Goal: Find specific page/section: Find specific page/section

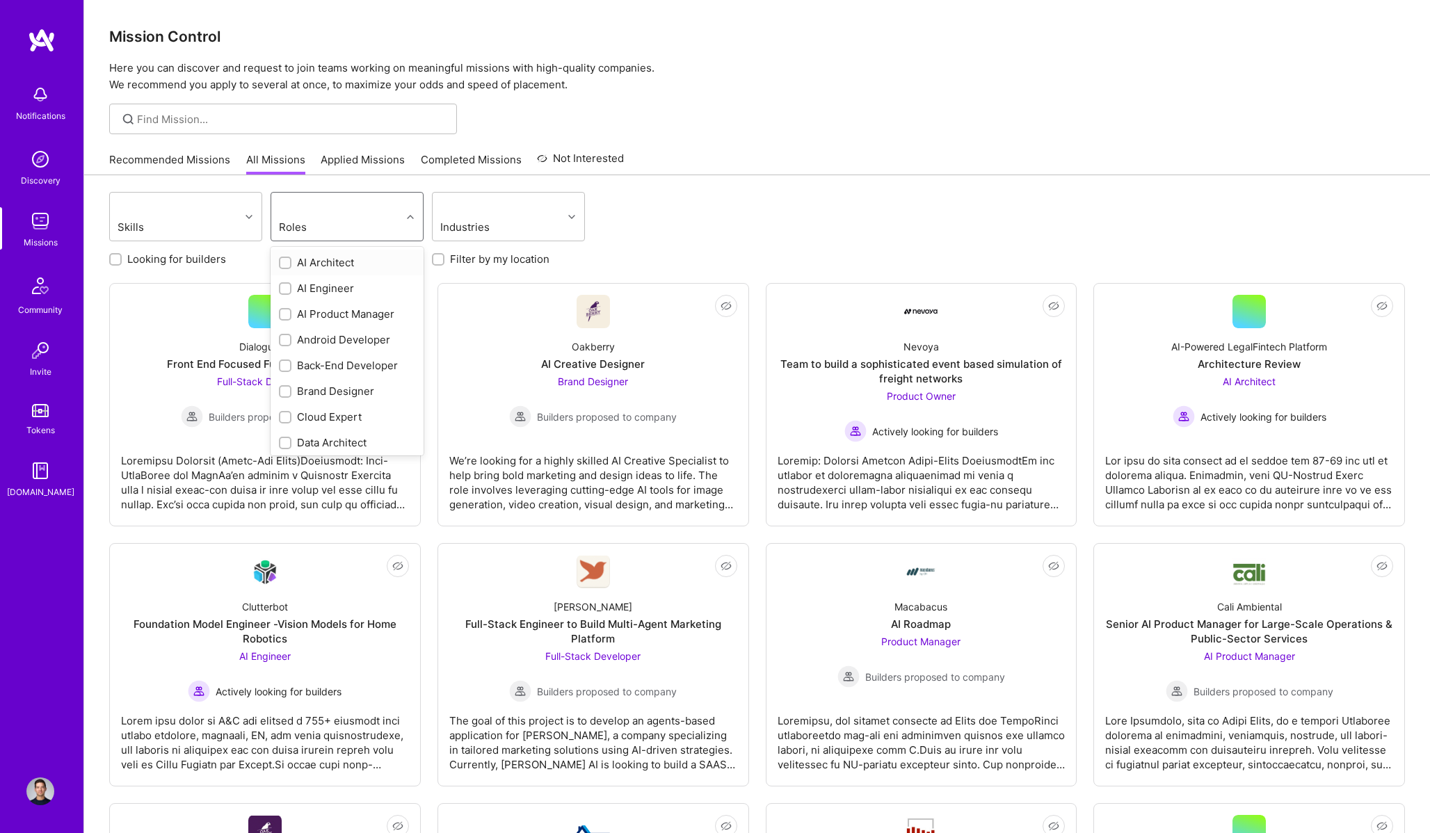
click at [315, 218] on div "Roles" at bounding box center [314, 227] width 79 height 20
click at [342, 318] on div "AI Product Manager" at bounding box center [347, 314] width 136 height 15
checkbox input "true"
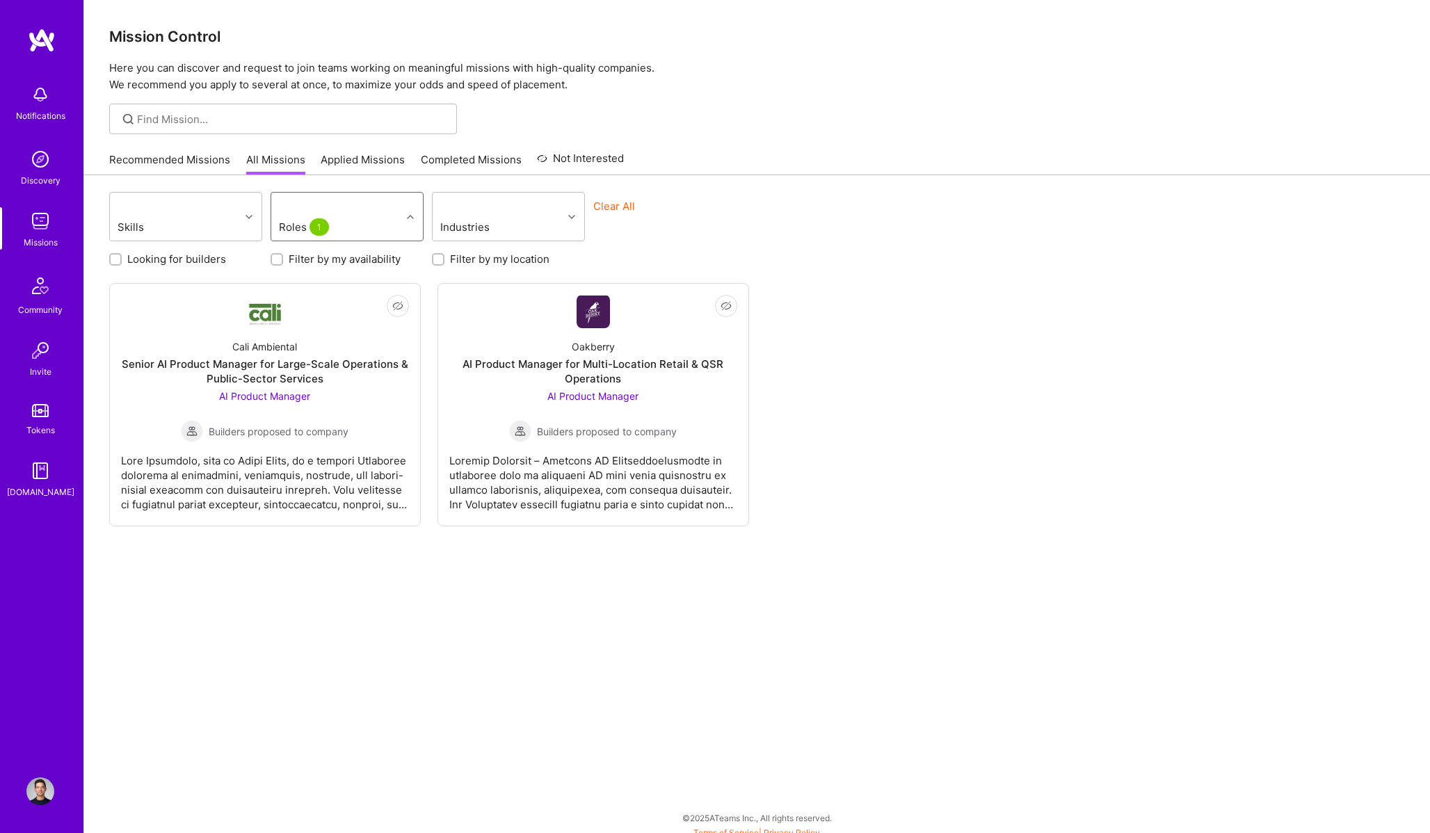
click at [344, 225] on div "Roles 1" at bounding box center [320, 227] width 91 height 20
click at [365, 231] on div "Roles 1" at bounding box center [320, 227] width 91 height 20
click at [340, 265] on div "Product Manager" at bounding box center [347, 259] width 136 height 15
checkbox input "true"
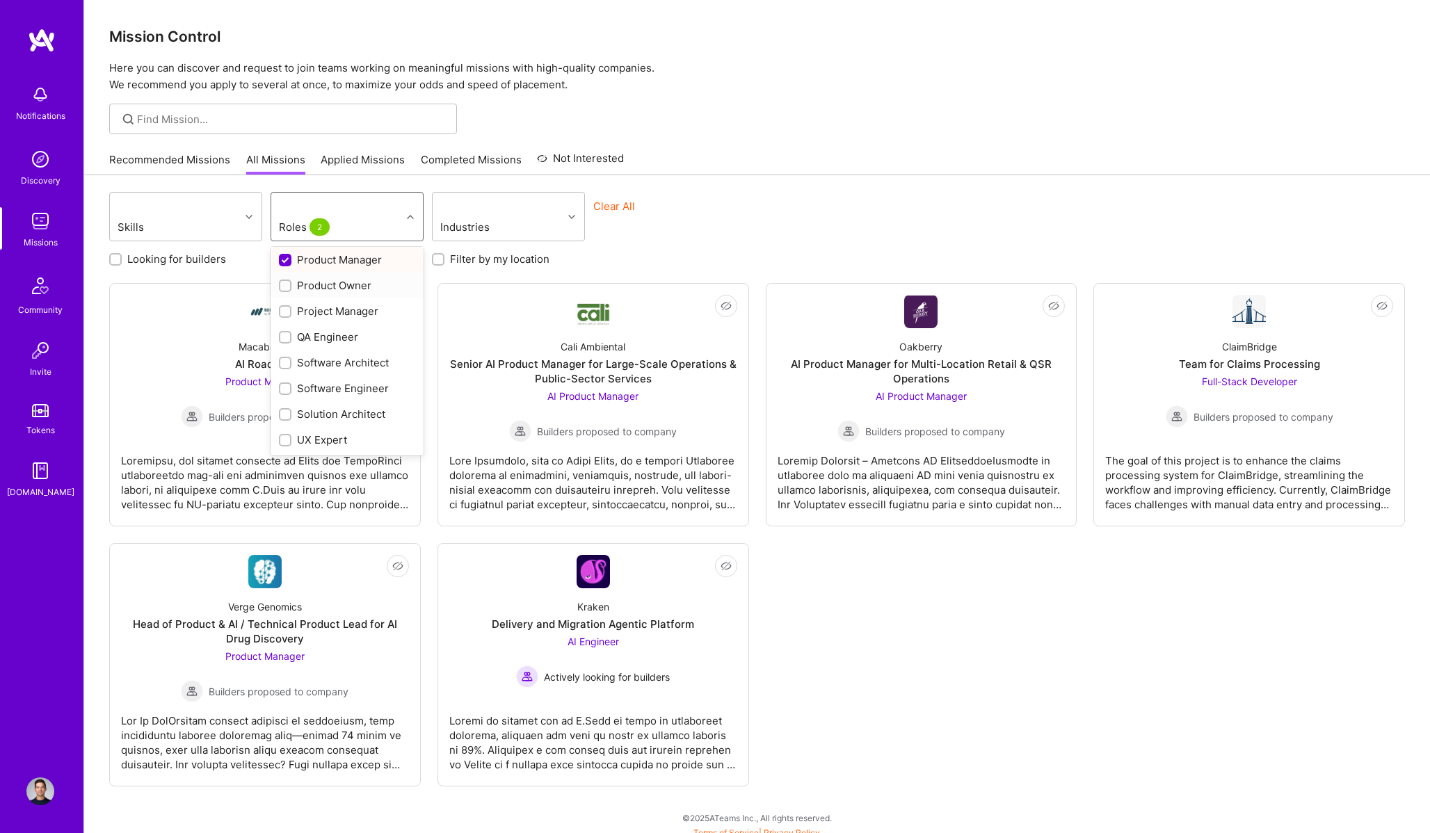
click at [330, 291] on div "Product Owner" at bounding box center [347, 285] width 136 height 15
checkbox input "true"
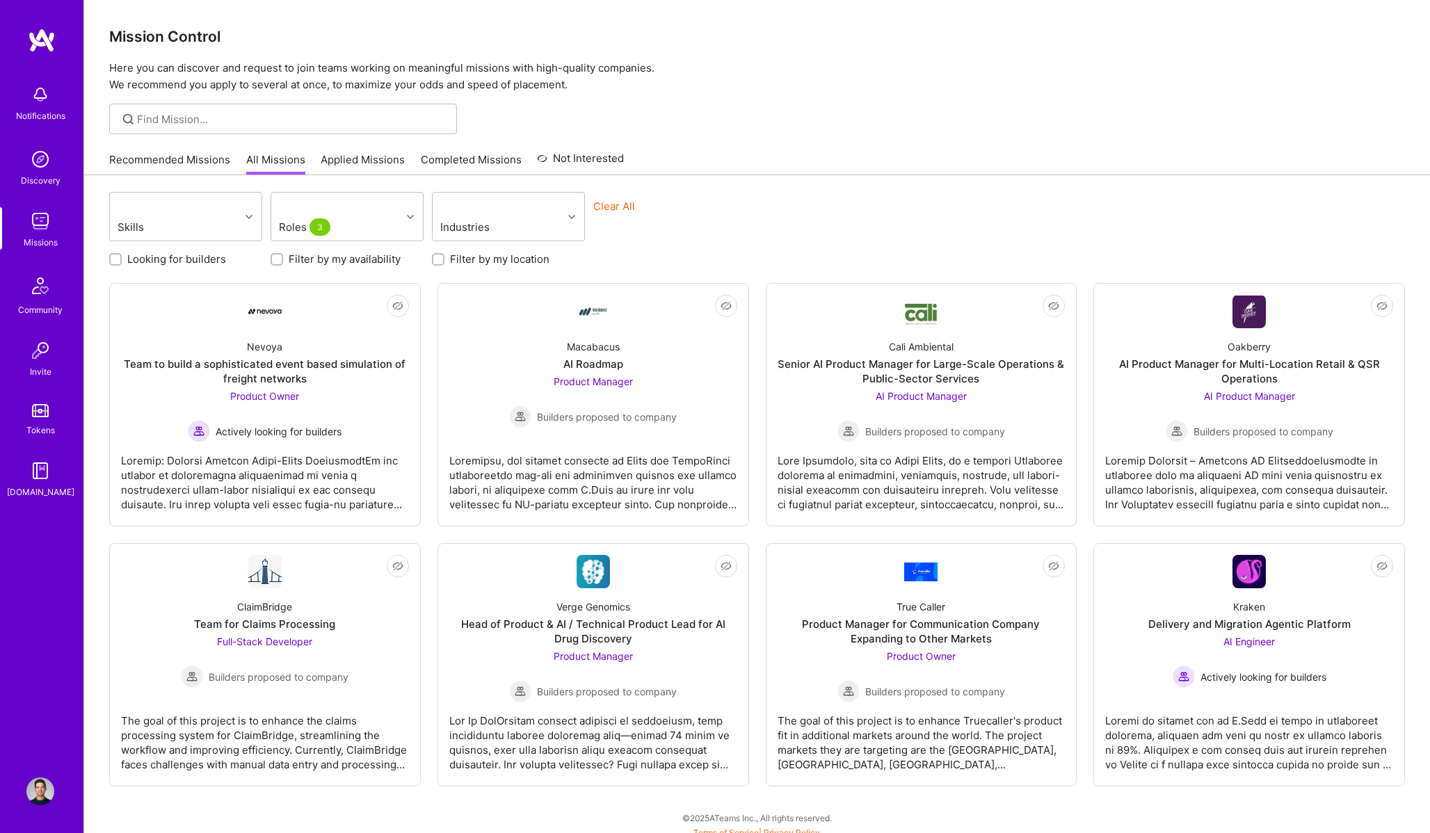
click at [901, 137] on div "Mission Control Here you can discover and request to join teams working on mean…" at bounding box center [757, 421] width 1346 height 842
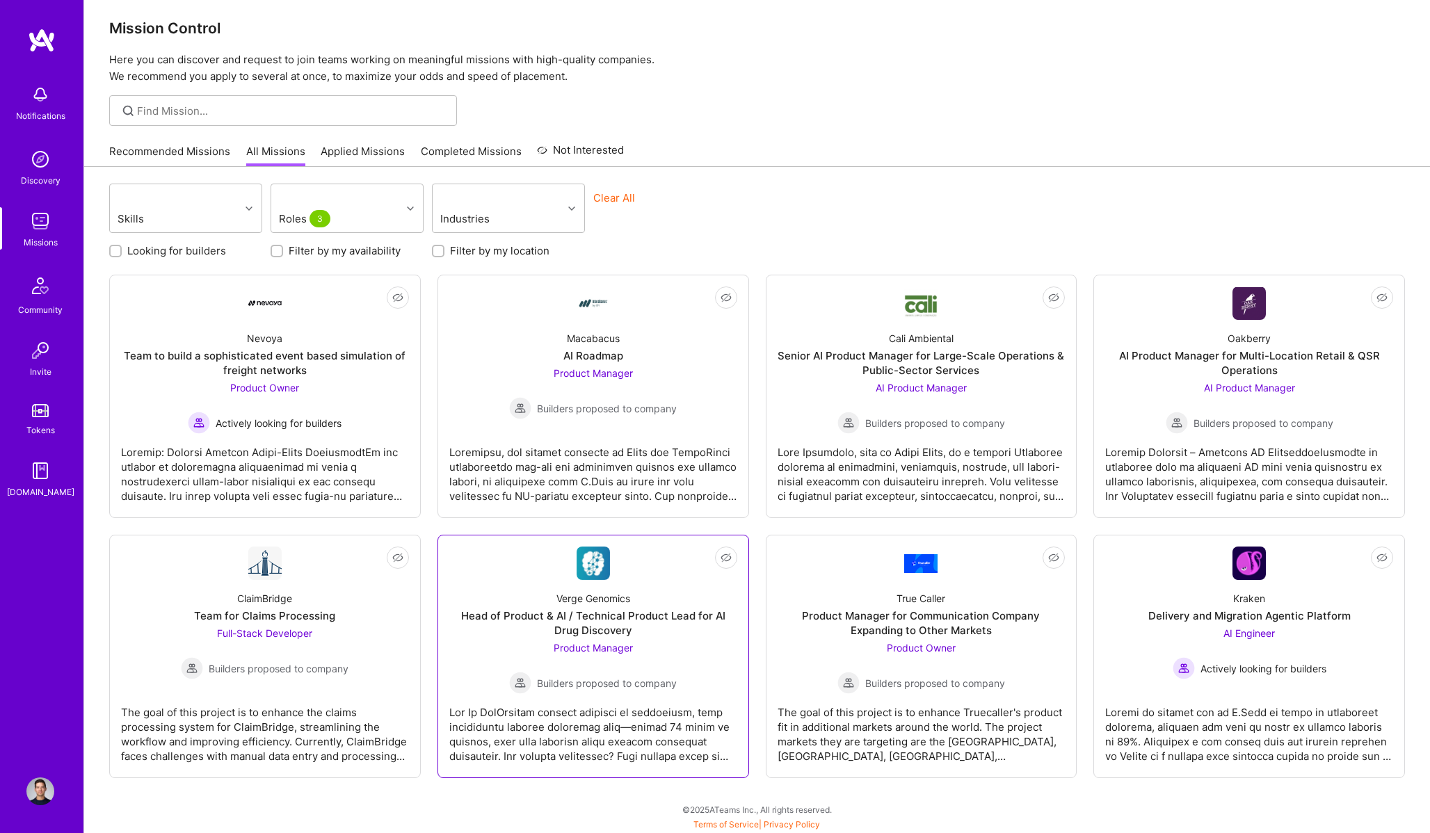
scroll to position [8, 0]
